Goal: Task Accomplishment & Management: Manage account settings

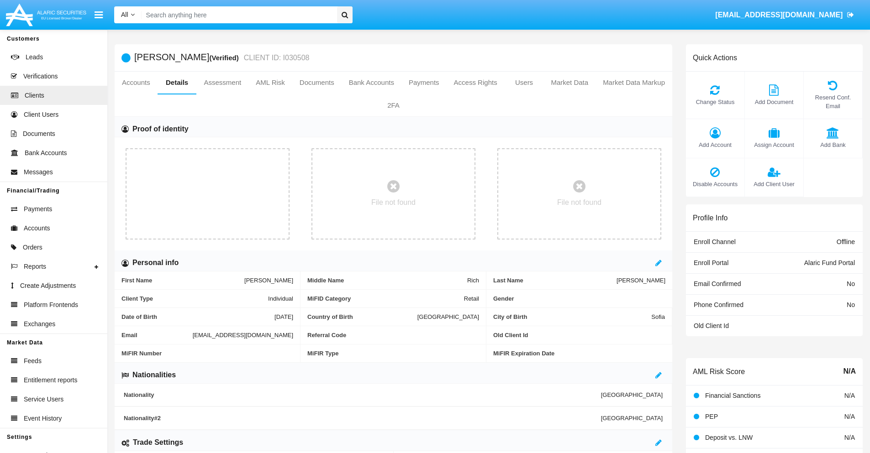
click at [715, 145] on span "Add Account" at bounding box center [715, 145] width 49 height 9
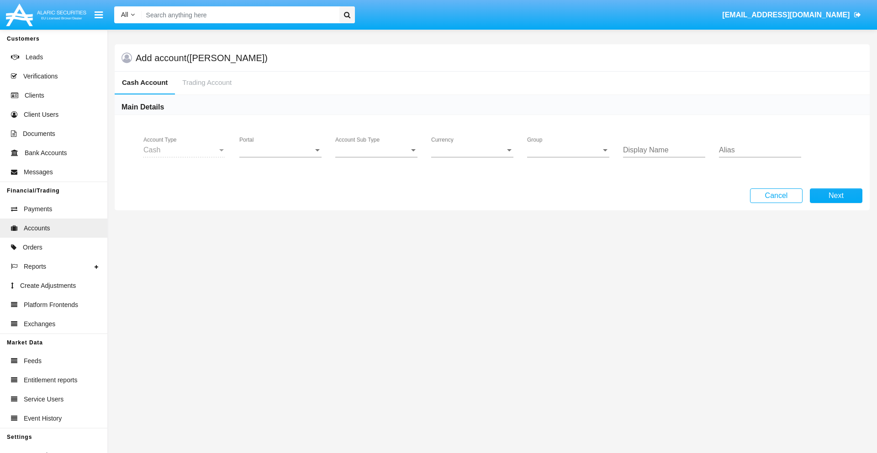
click at [280, 150] on span "Portal" at bounding box center [276, 150] width 74 height 8
click at [281, 201] on span "Alaric Fund Portal" at bounding box center [281, 201] width 84 height 22
click at [376, 150] on span "Account Sub Type" at bounding box center [372, 150] width 74 height 8
click at [376, 157] on span "Fund Cash" at bounding box center [376, 157] width 82 height 22
click at [568, 150] on span "Group" at bounding box center [564, 150] width 74 height 8
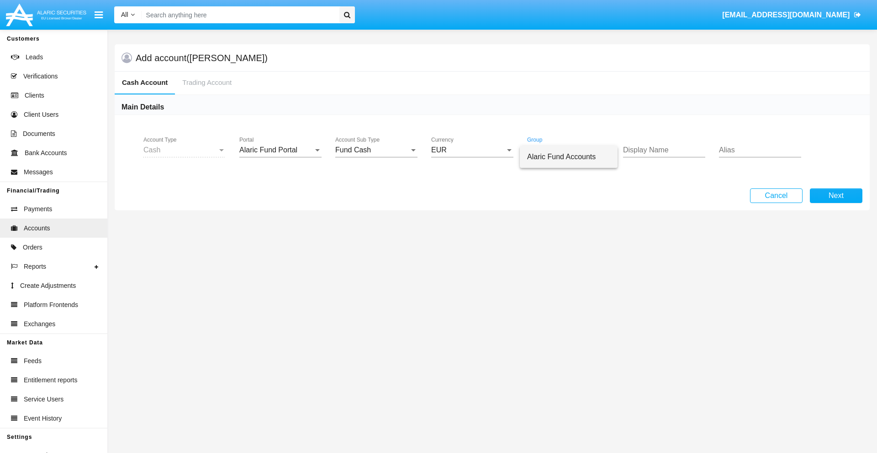
click at [569, 157] on span "Alaric Fund Accounts" at bounding box center [568, 157] width 83 height 22
type input "maroon"
type input "plum"
click at [836, 196] on button "Next" at bounding box center [836, 196] width 53 height 15
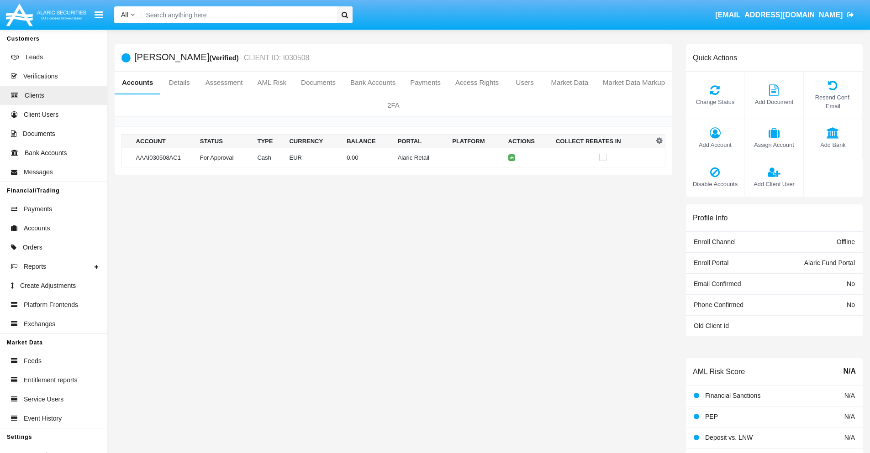
click at [394, 158] on td "Alaric Retail" at bounding box center [421, 158] width 55 height 20
click at [715, 102] on span "Change Status" at bounding box center [715, 102] width 49 height 9
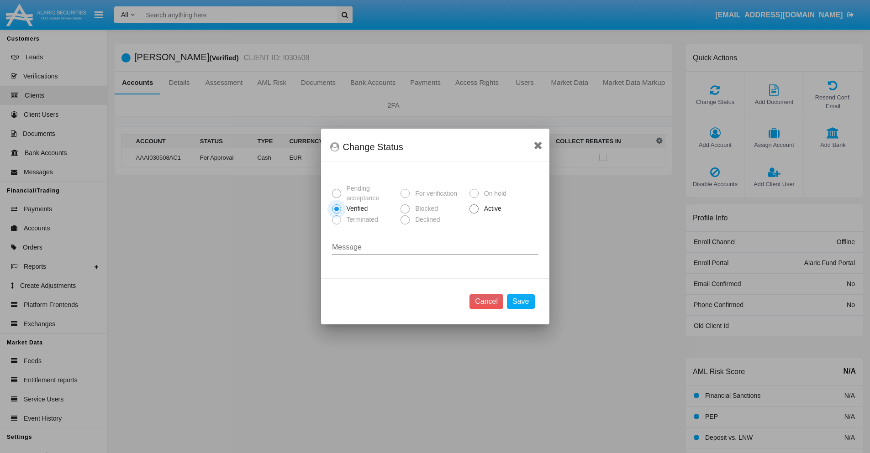
click at [491, 209] on span "Active" at bounding box center [491, 209] width 25 height 10
click at [474, 214] on input "Active" at bounding box center [474, 214] width 0 height 0
radio input "true"
click at [521, 302] on button "Save" at bounding box center [520, 302] width 27 height 15
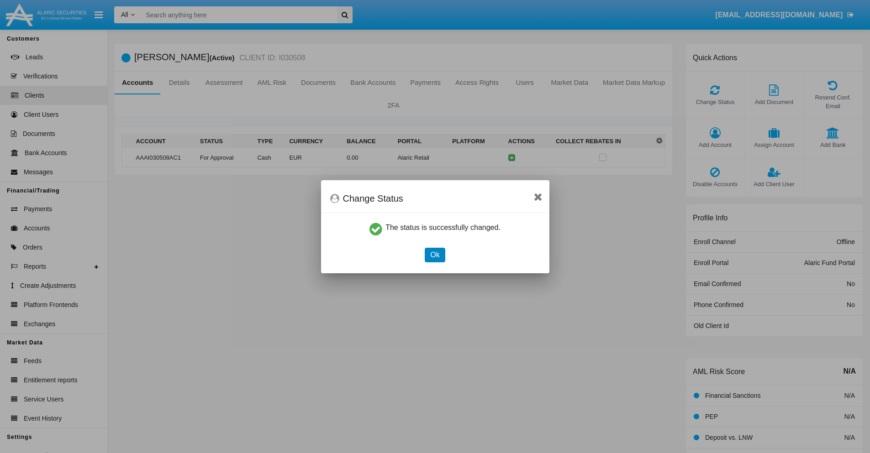
click at [435, 255] on button "Ok" at bounding box center [435, 255] width 20 height 15
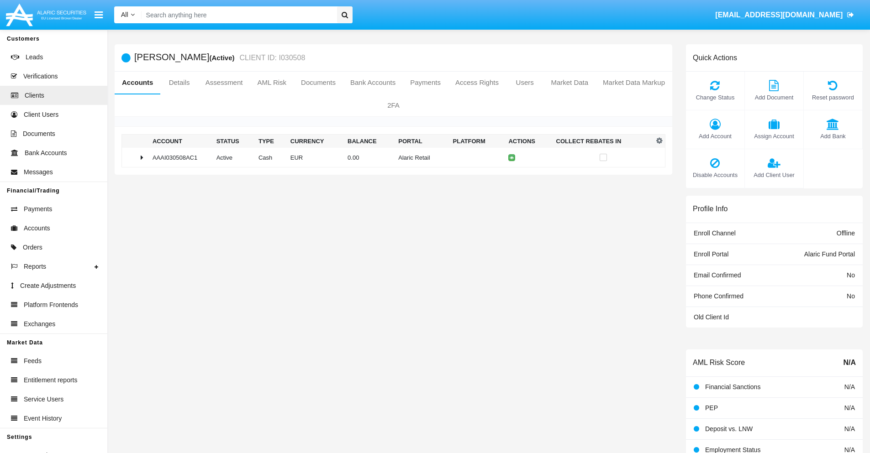
click at [390, 158] on td "0.00" at bounding box center [369, 158] width 51 height 20
click at [511, 177] on icon at bounding box center [513, 177] width 4 height 4
